Goal: Transaction & Acquisition: Purchase product/service

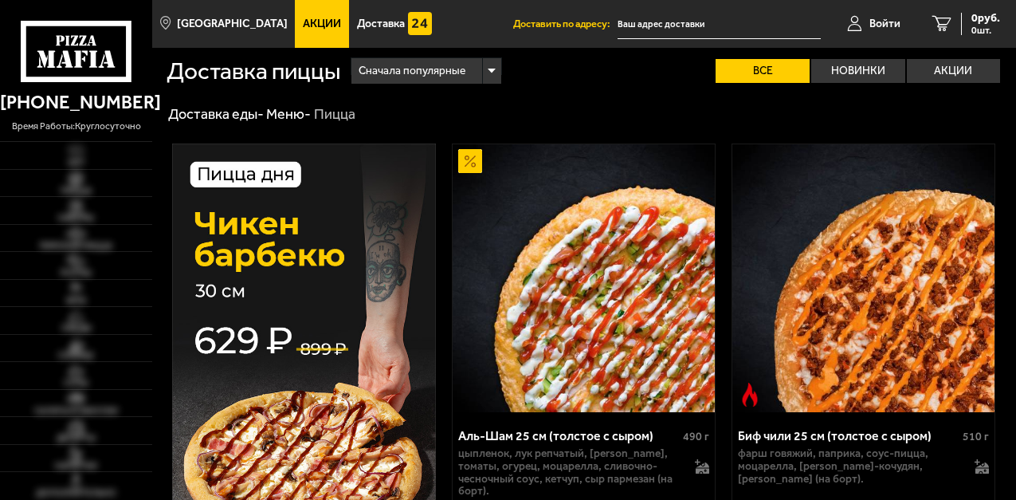
type input "[STREET_ADDRESS]"
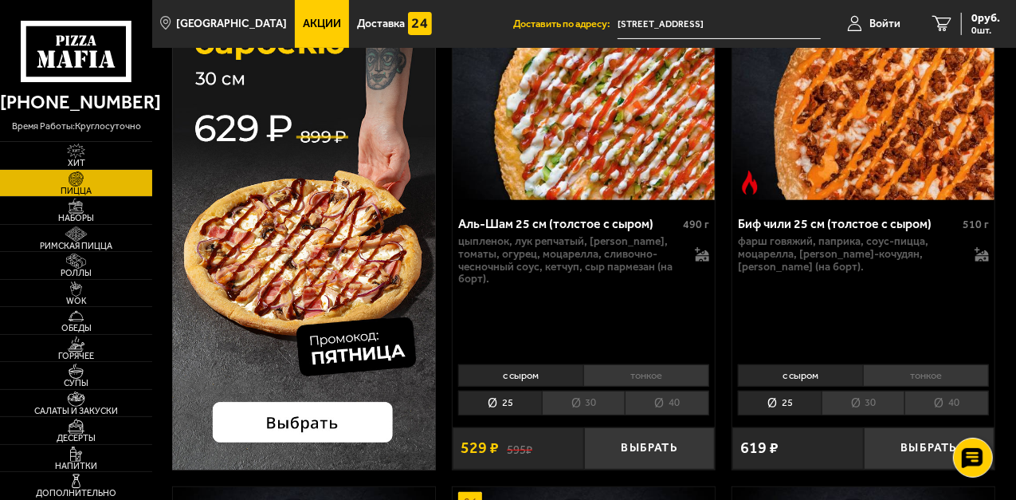
scroll to position [212, 0]
click at [641, 451] on button "Выбрать" at bounding box center [649, 448] width 131 height 42
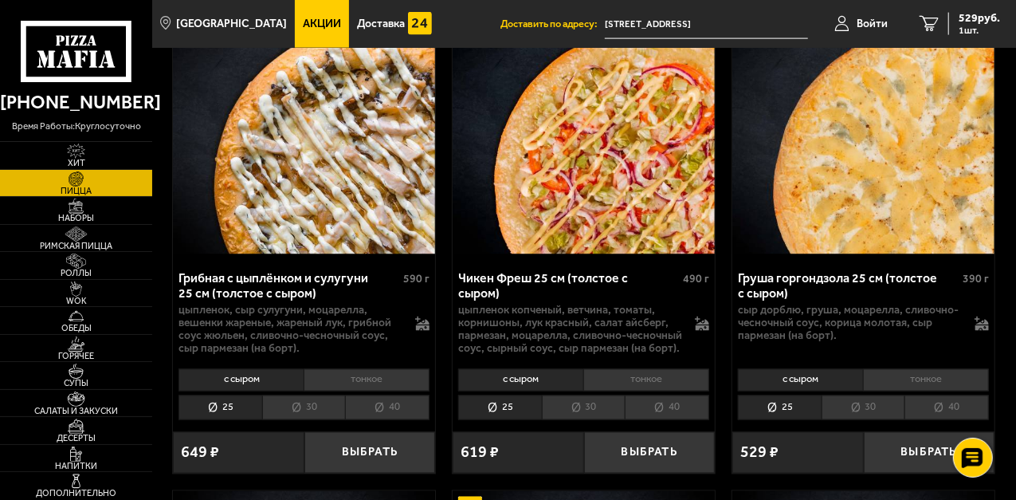
scroll to position [1275, 0]
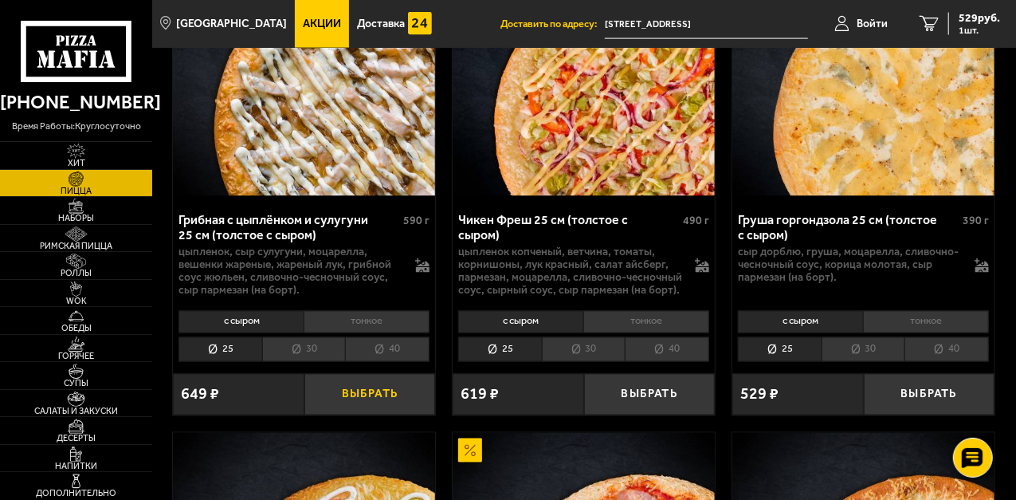
click at [352, 382] on button "Выбрать" at bounding box center [369, 395] width 131 height 42
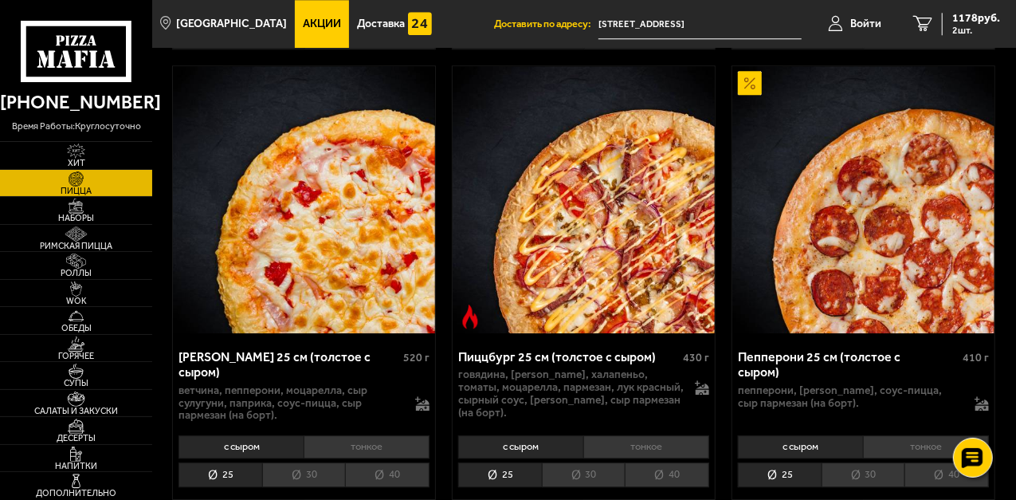
scroll to position [2178, 0]
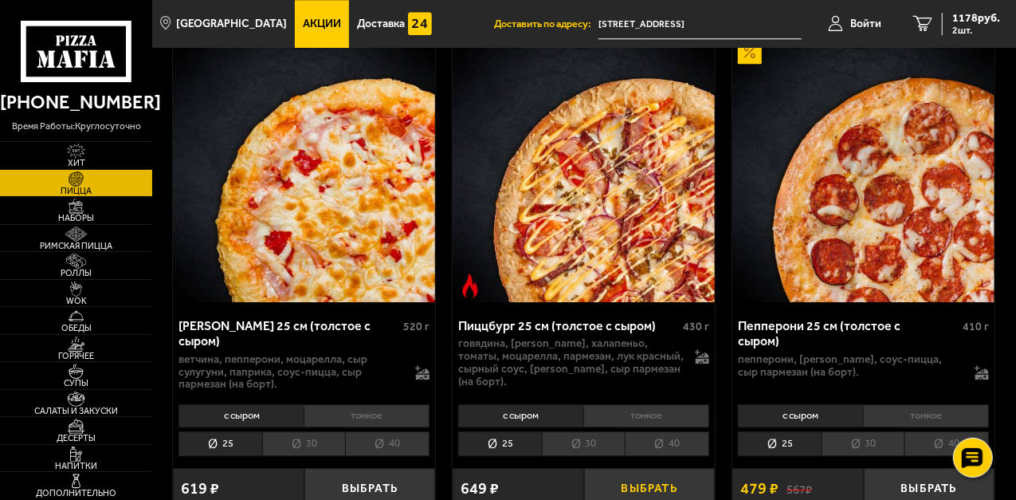
click at [642, 481] on button "Выбрать" at bounding box center [649, 489] width 131 height 42
click at [967, 25] on span "3 шт." at bounding box center [976, 30] width 48 height 10
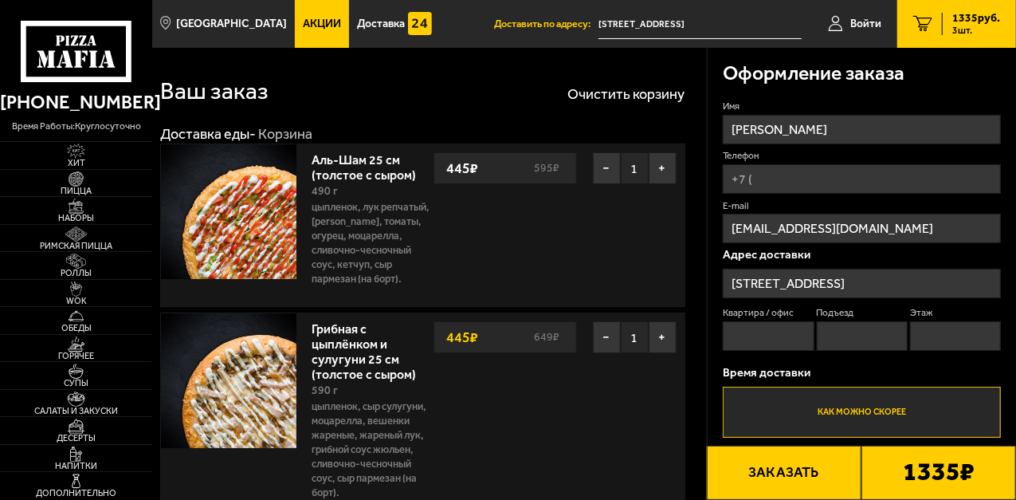
click at [761, 178] on input "Телефон" at bounding box center [862, 178] width 278 height 29
type input "[PHONE_NUMBER]"
type input "65"
type input "2"
type input "1"
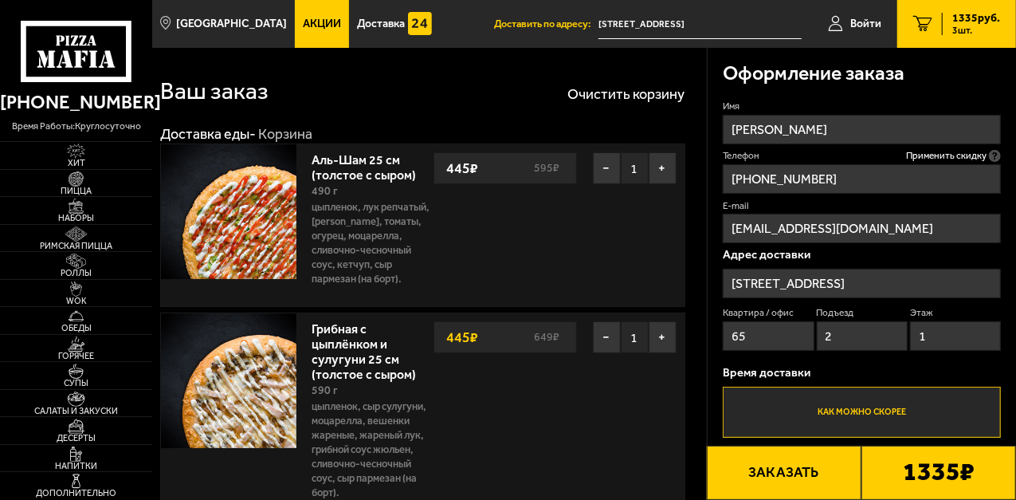
type input "[PHONE_NUMBER]"
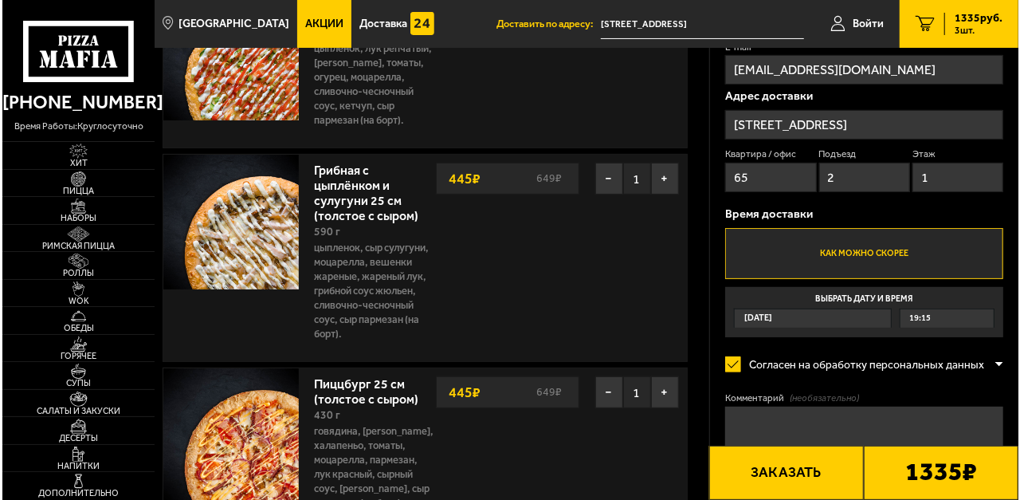
scroll to position [159, 0]
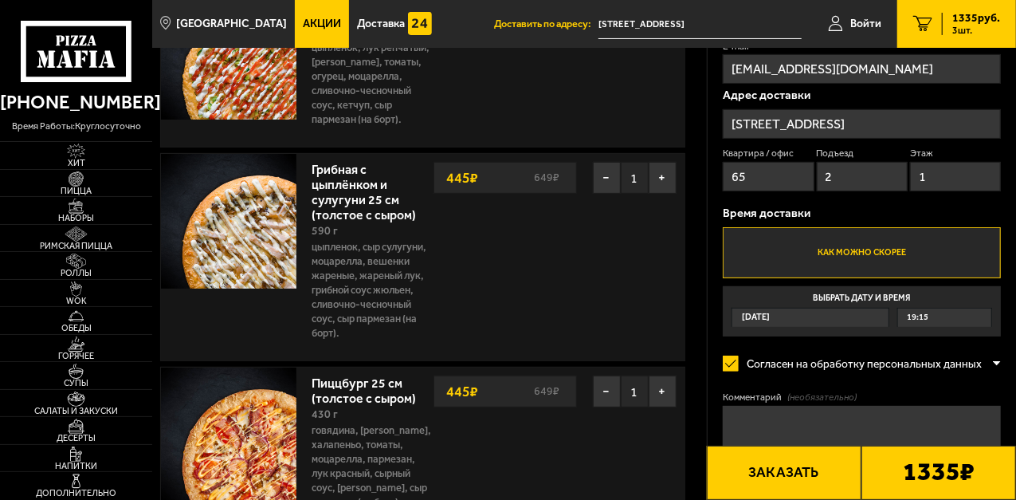
click at [779, 481] on button "Заказать" at bounding box center [784, 472] width 155 height 54
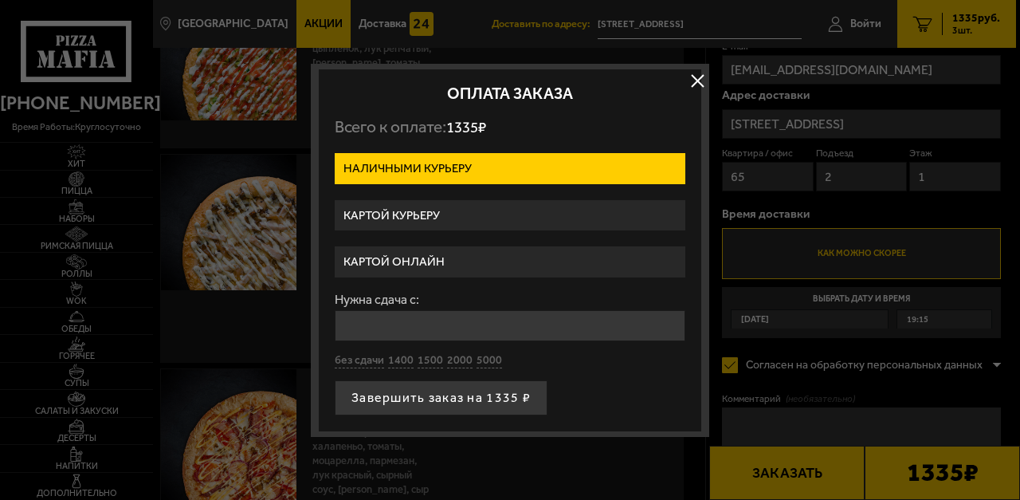
click at [392, 214] on label "Картой курьеру" at bounding box center [510, 215] width 351 height 31
click at [0, 0] on input "Картой курьеру" at bounding box center [0, 0] width 0 height 0
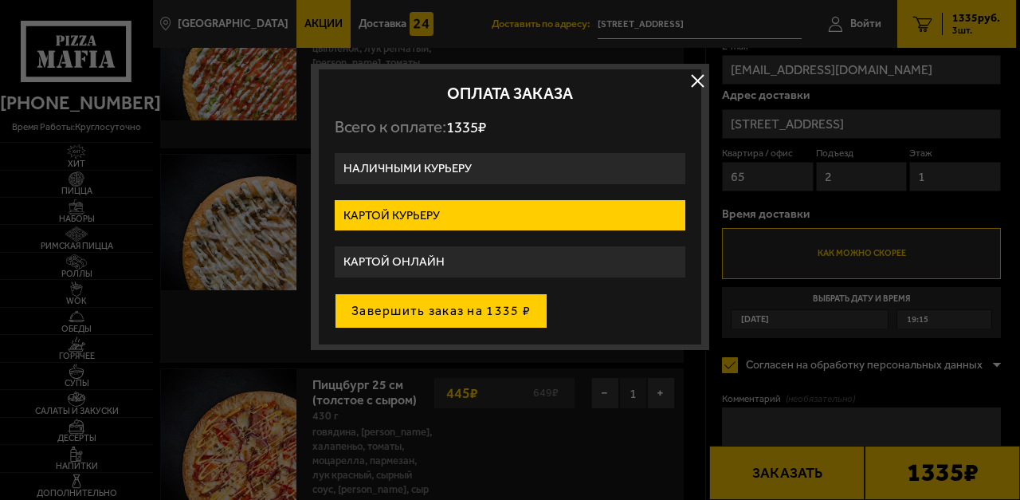
click at [403, 309] on button "Завершить заказ на 1335 ₽" at bounding box center [441, 310] width 213 height 35
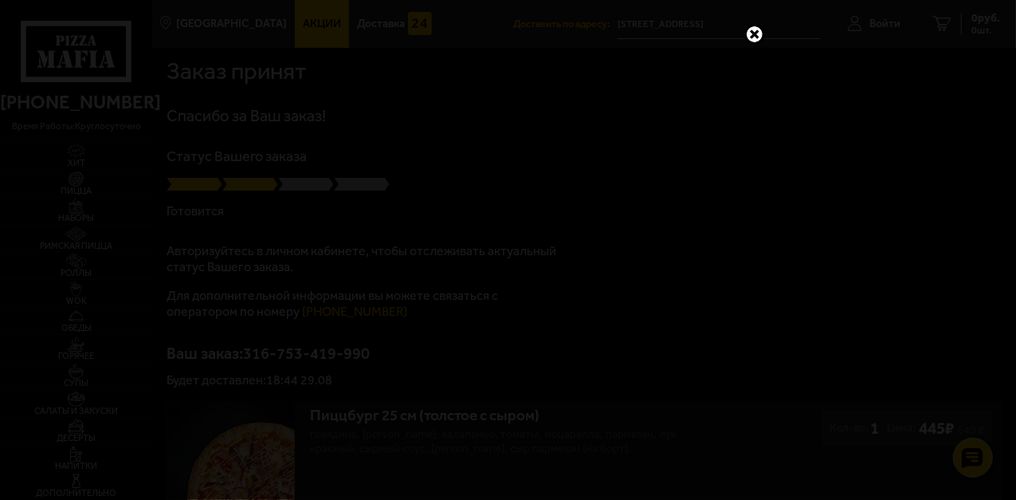
click at [747, 33] on link at bounding box center [754, 34] width 21 height 21
